Goal: Task Accomplishment & Management: Use online tool/utility

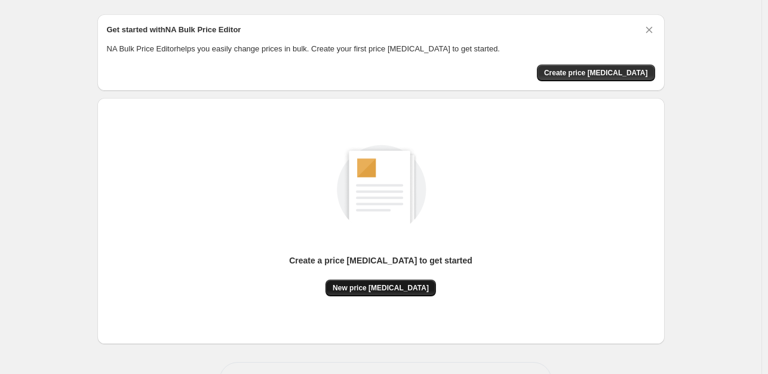
scroll to position [60, 0]
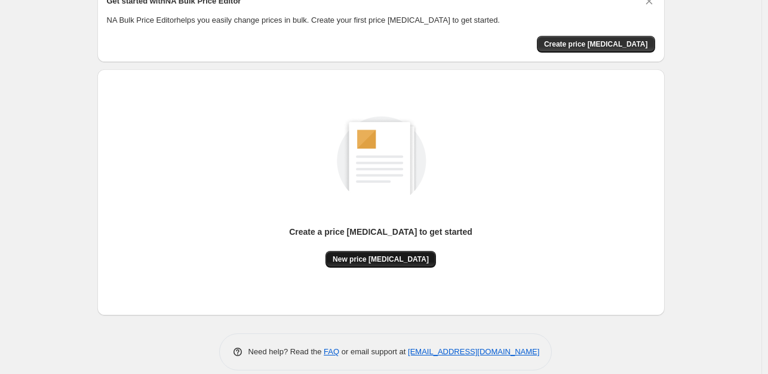
click at [393, 256] on span "New price [MEDICAL_DATA]" at bounding box center [380, 259] width 96 height 10
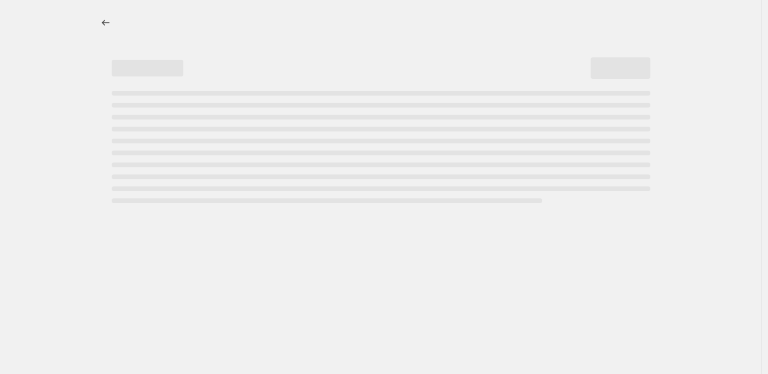
select select "percentage"
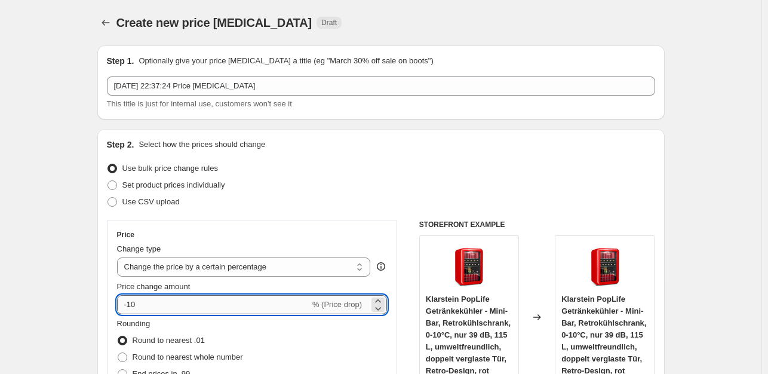
click at [155, 305] on input "-10" at bounding box center [213, 304] width 193 height 19
type input "-1"
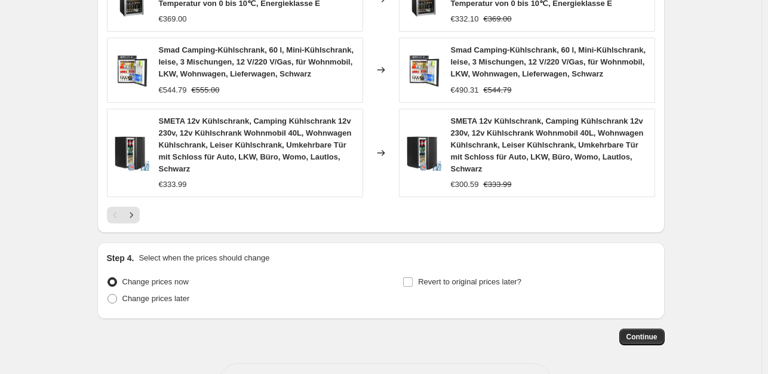
scroll to position [945, 0]
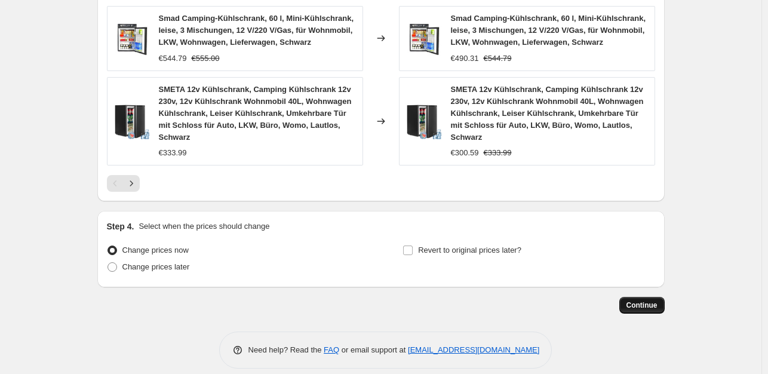
type input "-35"
click at [660, 297] on button "Continue" at bounding box center [641, 305] width 45 height 17
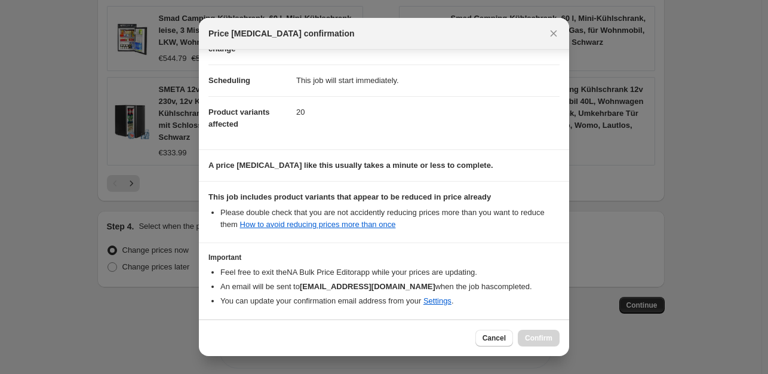
scroll to position [128, 0]
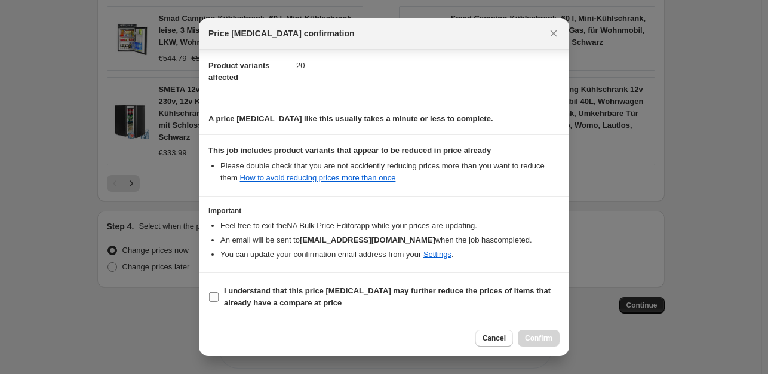
click at [209, 301] on label "I understand that this price [MEDICAL_DATA] may further reduce the prices of it…" at bounding box center [383, 296] width 351 height 29
click at [209, 301] on input "I understand that this price [MEDICAL_DATA] may further reduce the prices of it…" at bounding box center [214, 297] width 10 height 10
checkbox input "true"
click at [539, 342] on button "Confirm" at bounding box center [538, 337] width 42 height 17
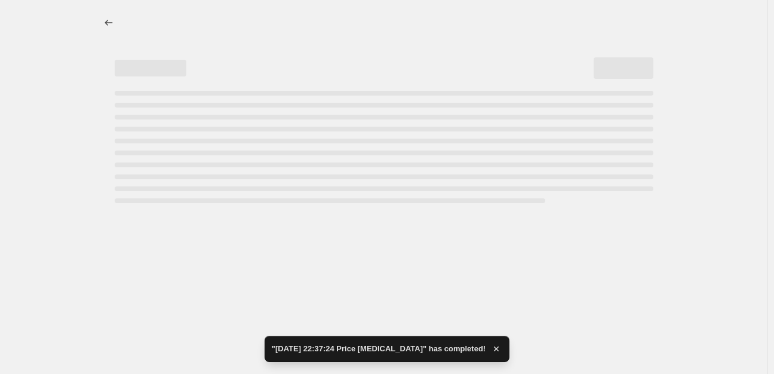
select select "percentage"
